Goal: Transaction & Acquisition: Download file/media

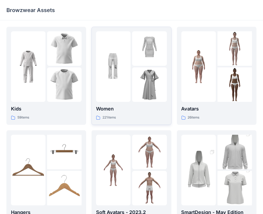
click at [130, 81] on img at bounding box center [113, 67] width 35 height 35
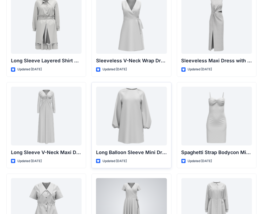
scroll to position [752, 0]
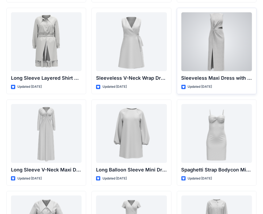
click at [199, 57] on div at bounding box center [216, 41] width 71 height 59
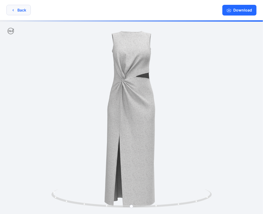
click at [22, 10] on button "Back" at bounding box center [18, 10] width 24 height 10
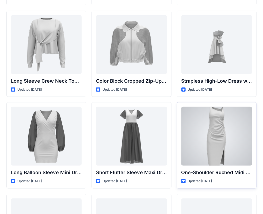
scroll to position [107, 0]
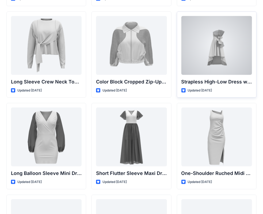
click at [229, 49] on div at bounding box center [216, 45] width 71 height 59
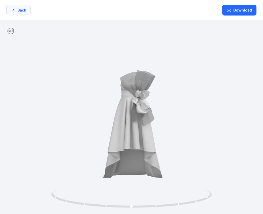
click at [22, 7] on button "Back" at bounding box center [18, 10] width 24 height 10
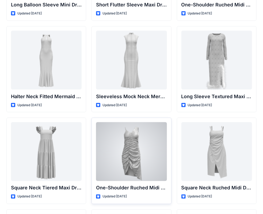
scroll to position [268, 0]
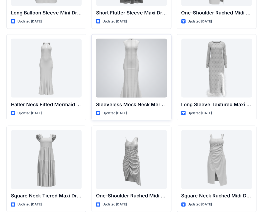
click at [133, 77] on div at bounding box center [131, 68] width 71 height 59
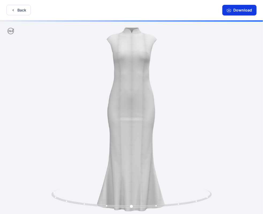
click at [238, 12] on button "Download" at bounding box center [239, 10] width 34 height 11
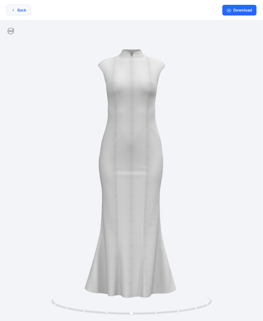
click at [17, 9] on button "Back" at bounding box center [18, 10] width 24 height 10
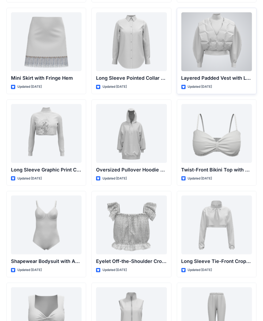
scroll to position [1633, 0]
